Goal: Information Seeking & Learning: Learn about a topic

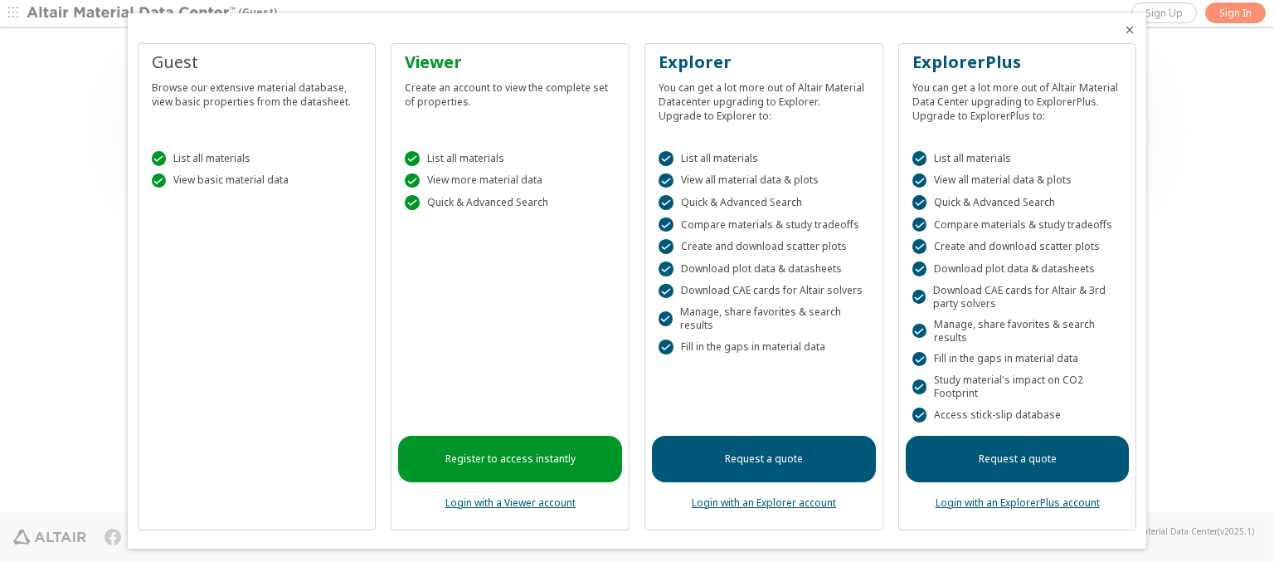
click at [1123, 30] on icon "Close" at bounding box center [1129, 29] width 13 height 13
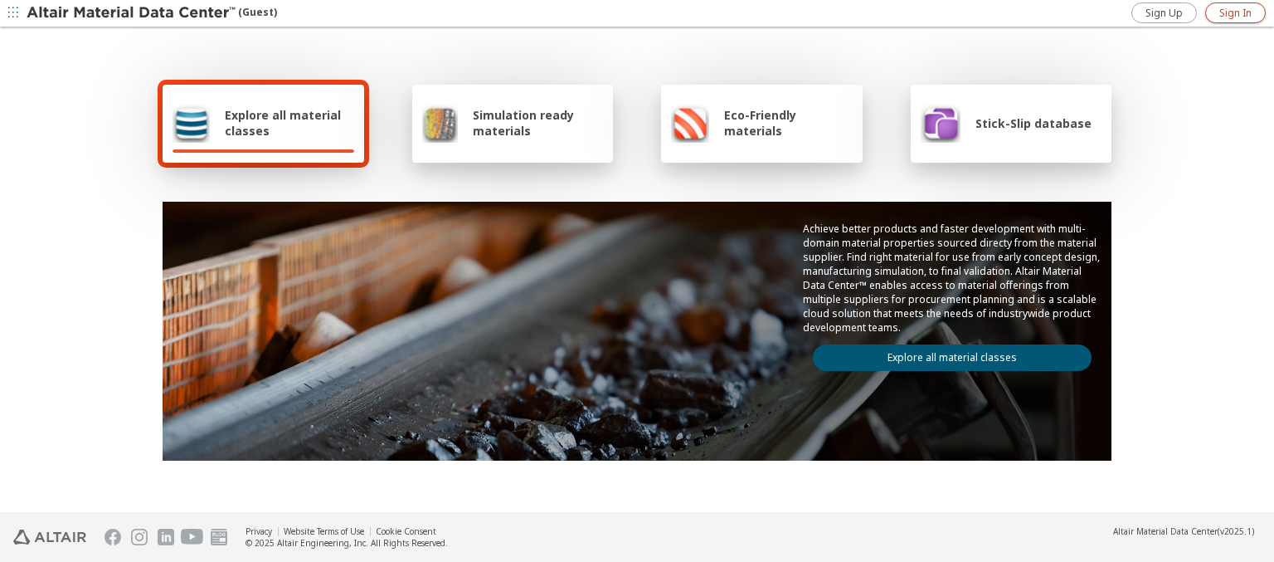
click at [1235, 12] on span "Sign In" at bounding box center [1235, 13] width 32 height 13
click at [132, 13] on img at bounding box center [132, 13] width 211 height 17
click at [283, 123] on span "Explore all material classes" at bounding box center [289, 123] width 129 height 32
click at [946, 353] on link "Explore all material classes" at bounding box center [952, 357] width 279 height 27
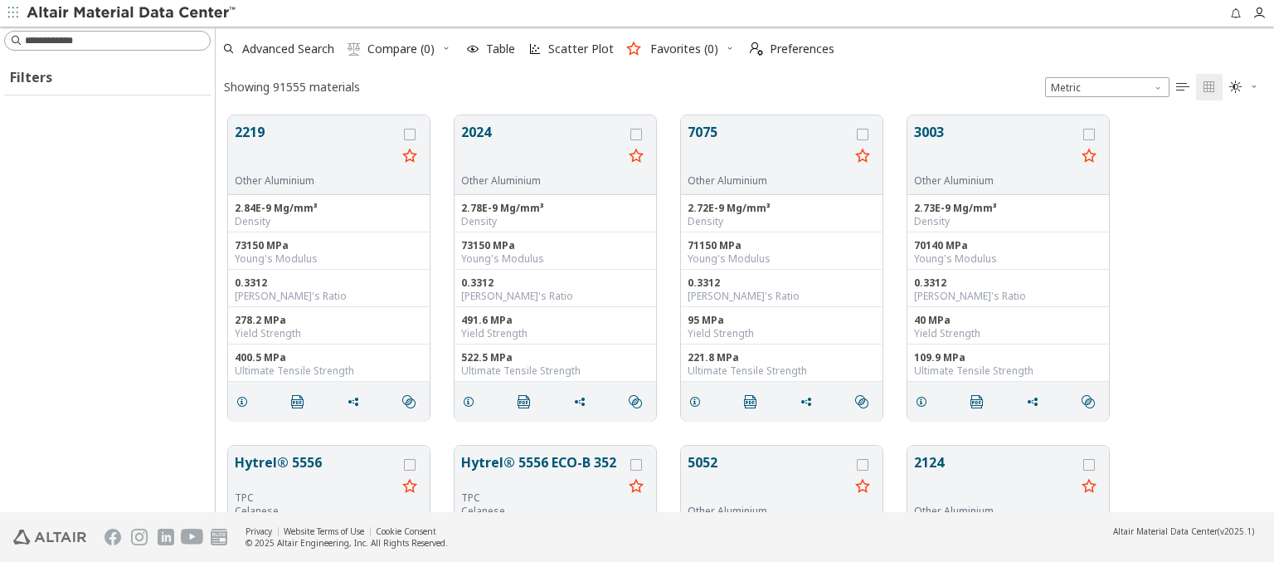
scroll to position [396, 1045]
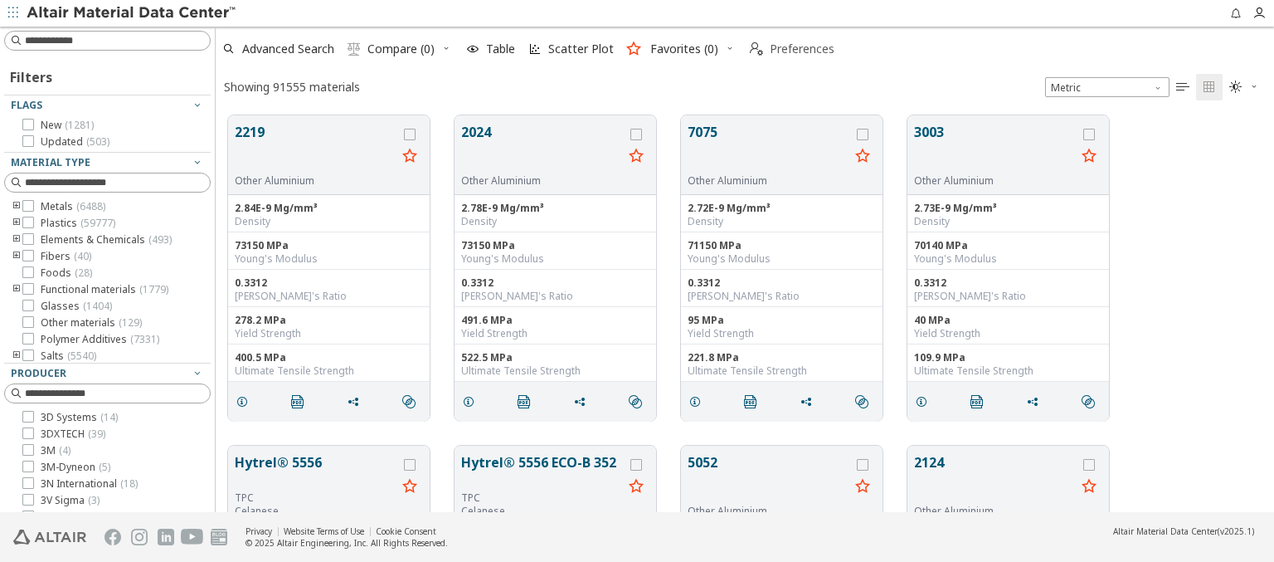
click at [787, 49] on span "Preferences" at bounding box center [802, 49] width 65 height 12
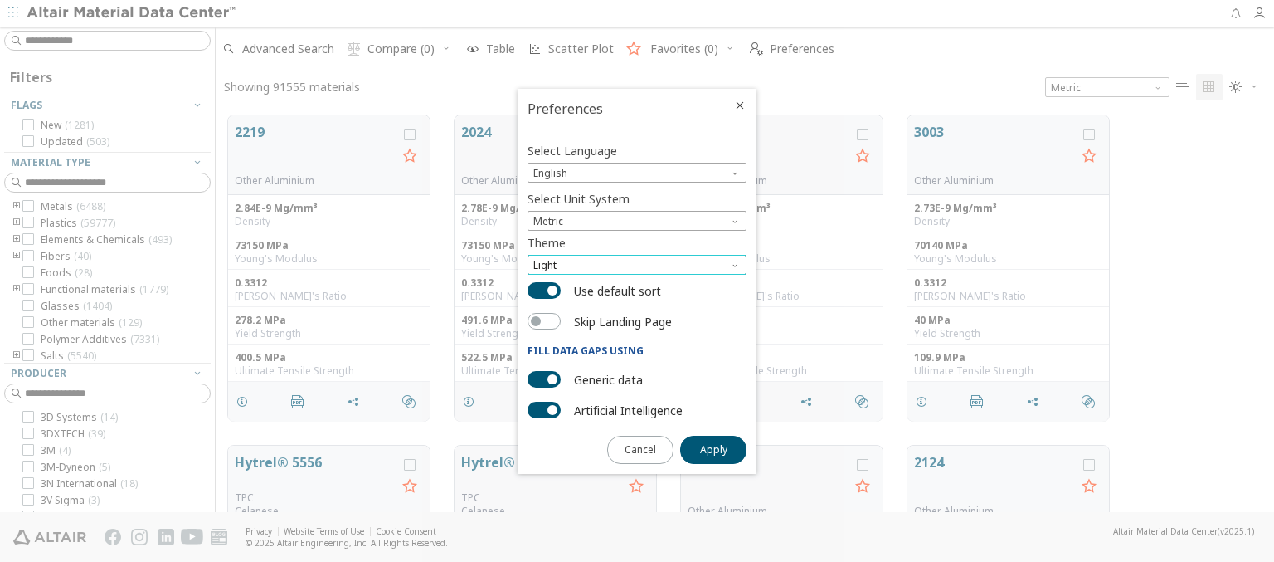
click at [637, 265] on span "Light" at bounding box center [636, 265] width 219 height 20
click at [558, 305] on span "Light Blue" at bounding box center [558, 305] width 46 height 13
click at [713, 448] on span "Apply" at bounding box center [713, 449] width 27 height 13
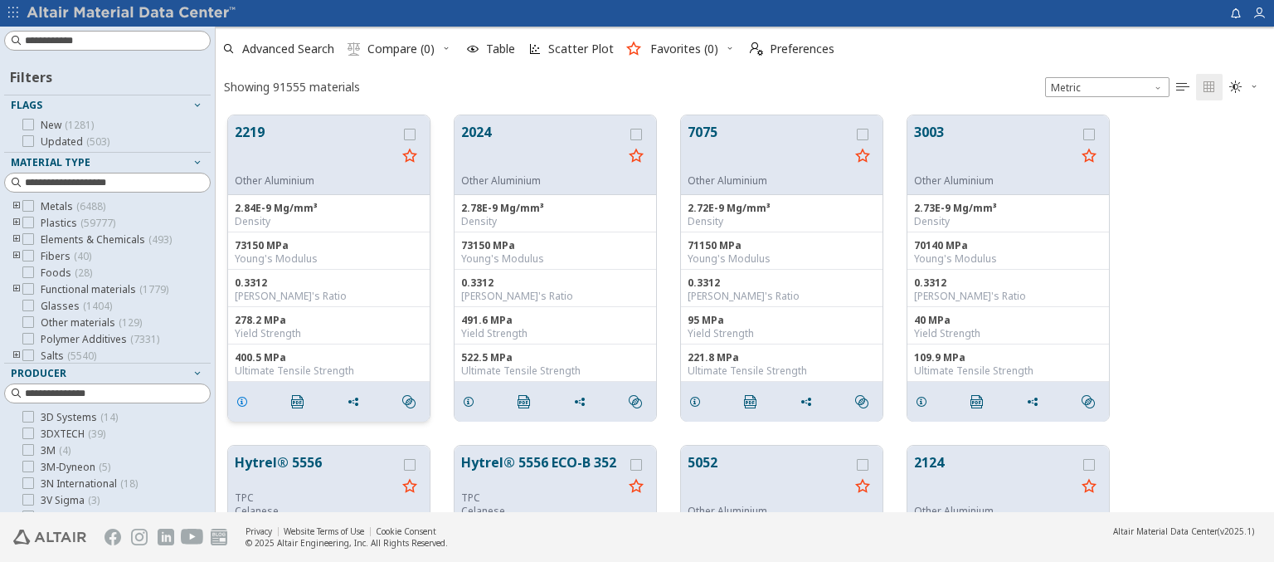
click at [245, 400] on icon "grid" at bounding box center [242, 401] width 13 height 13
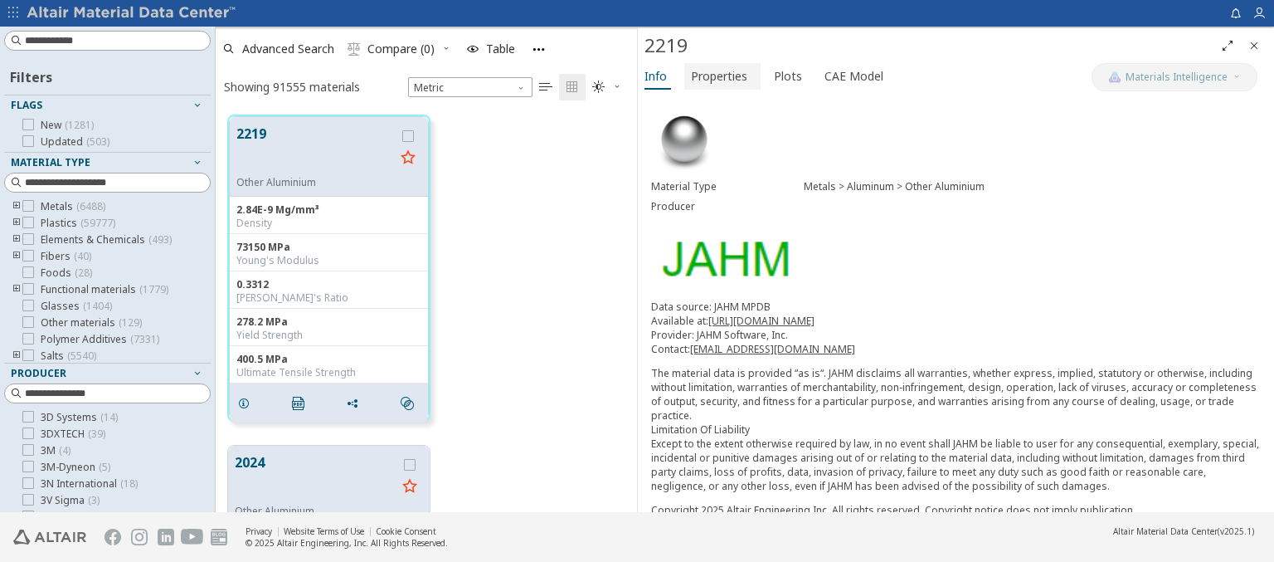
click at [717, 75] on span "Properties" at bounding box center [719, 76] width 56 height 27
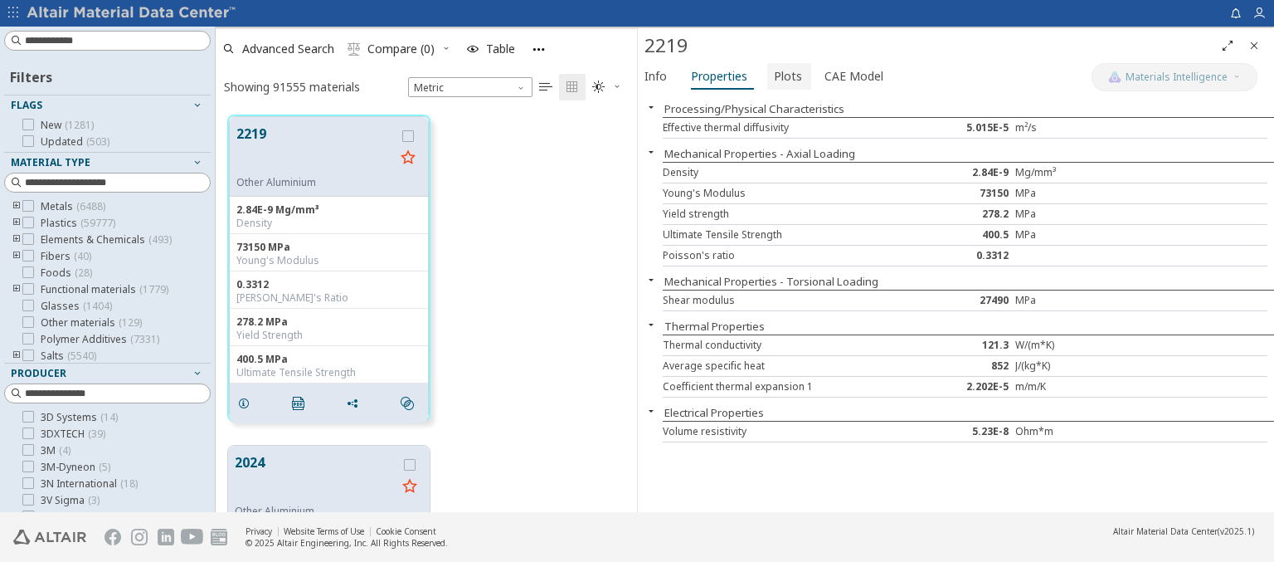
click at [782, 75] on span "Plots" at bounding box center [788, 76] width 28 height 27
